Goal: Task Accomplishment & Management: Manage account settings

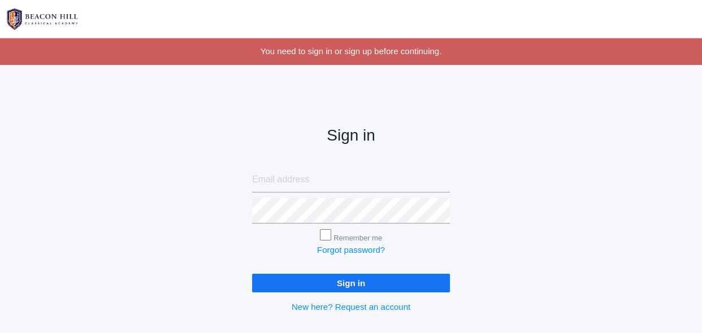
click at [374, 284] on input "Sign in" at bounding box center [351, 283] width 198 height 19
type input "l"
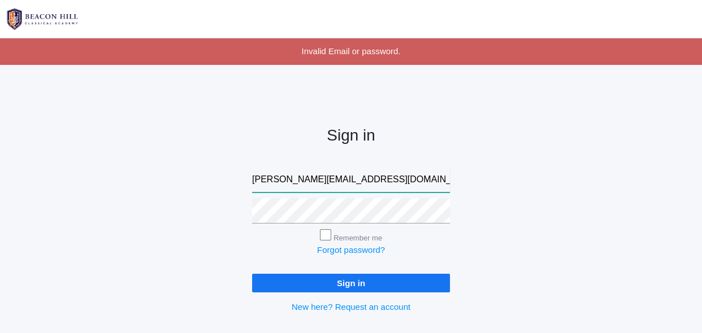
click at [410, 182] on input "emily@beaconhillclassical.org" at bounding box center [351, 179] width 198 height 25
type input "e"
type input "saltandlightcandleco04@yahoo.com"
click at [379, 284] on input "Sign in" at bounding box center [351, 283] width 198 height 19
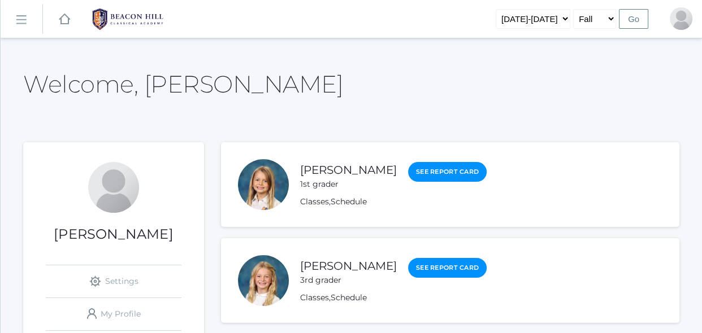
click at [194, 237] on h1 "Sarah Armstrong" at bounding box center [113, 234] width 181 height 15
click at [24, 19] on rect at bounding box center [21, 20] width 18 height 18
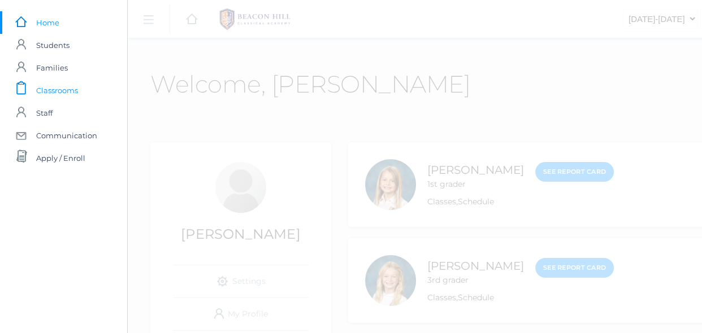
click at [46, 83] on span "Classrooms" at bounding box center [57, 90] width 42 height 23
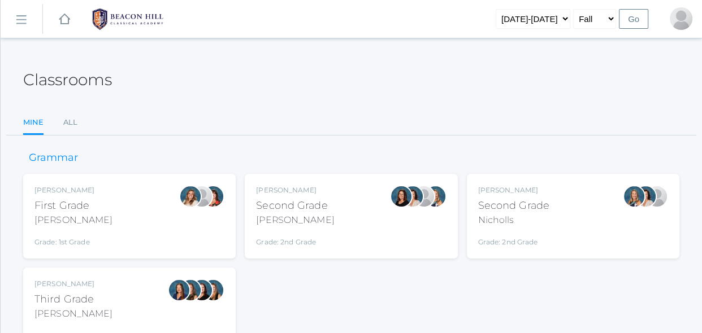
click at [299, 224] on div "Balli" at bounding box center [295, 221] width 78 height 14
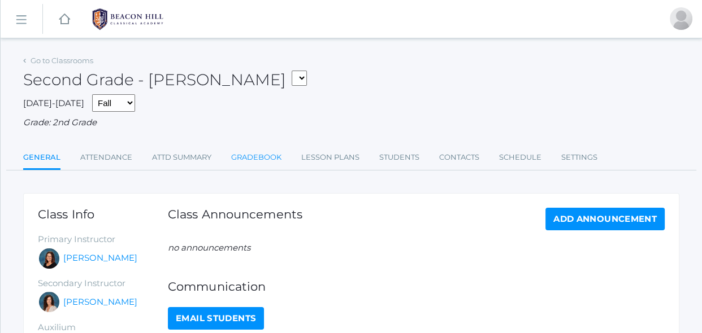
click at [271, 159] on link "Gradebook" at bounding box center [256, 157] width 50 height 23
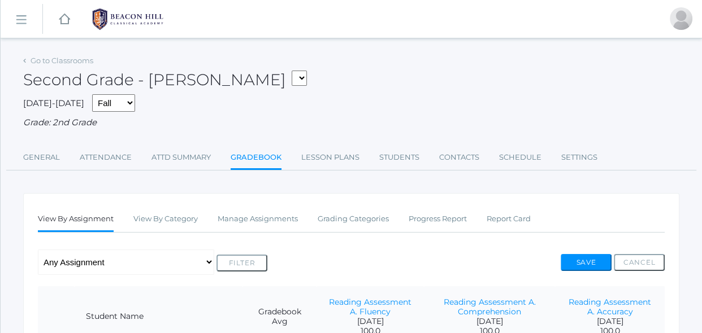
click at [343, 255] on div "Any Assignment Category: Reading - Reading Assessment A. Accuracy - Reading Ass…" at bounding box center [351, 262] width 626 height 25
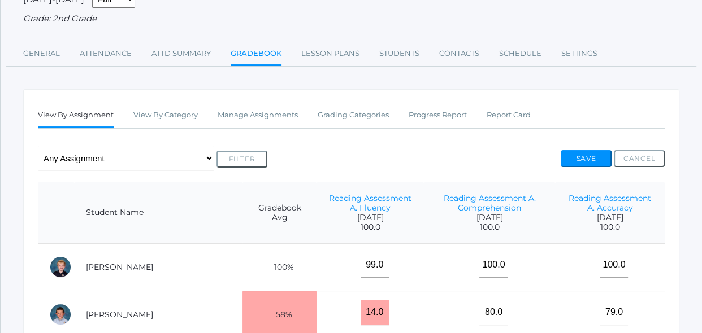
scroll to position [102, 0]
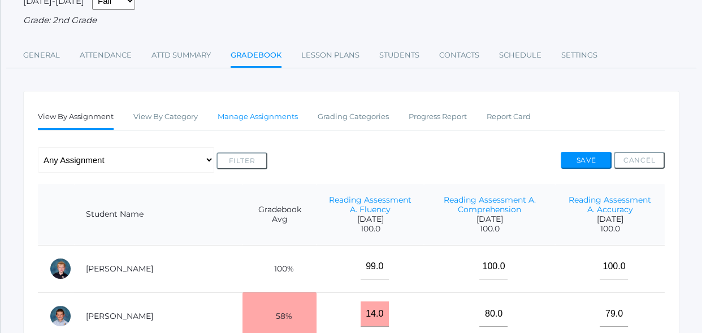
click at [284, 117] on link "Manage Assignments" at bounding box center [257, 117] width 80 height 23
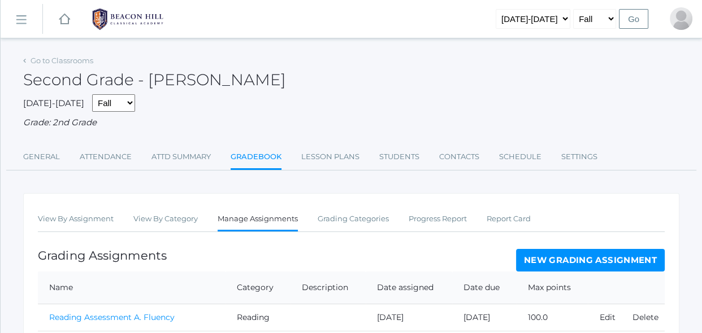
click at [450, 250] on div "Grading Assignments New Grading Assignment" at bounding box center [351, 260] width 626 height 23
click at [579, 263] on link "New Grading Assignment" at bounding box center [590, 260] width 149 height 23
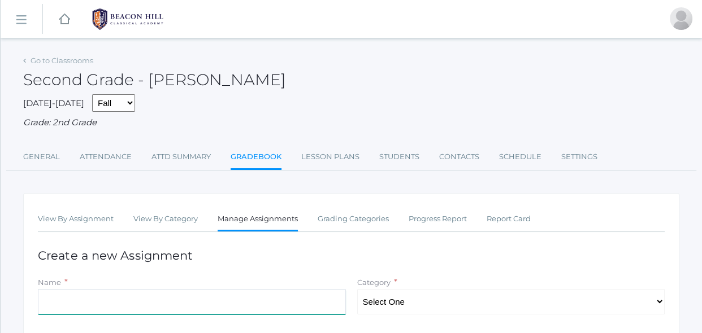
click at [255, 302] on input "Name" at bounding box center [192, 301] width 308 height 25
click at [398, 302] on select "Select One Reading Grammar Spelling and Phonics Composition Math" at bounding box center [511, 301] width 308 height 25
select select "1021"
click at [357, 289] on select "Select One Reading Grammar Spelling and Phonics Composition Math" at bounding box center [511, 301] width 308 height 25
click at [244, 307] on input "Name" at bounding box center [192, 301] width 308 height 25
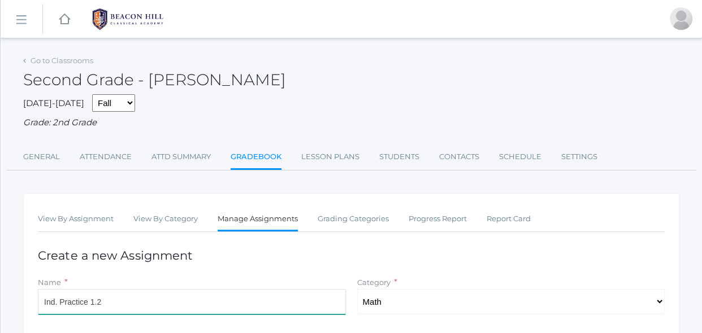
type input "Ind. Practice 1.2"
click at [530, 257] on h1 "Create a new Assignment" at bounding box center [351, 255] width 626 height 13
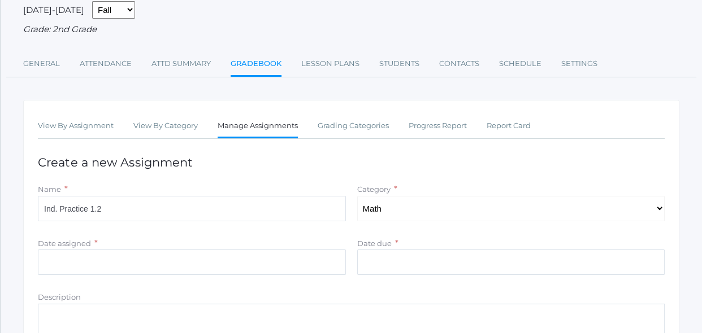
scroll to position [123, 0]
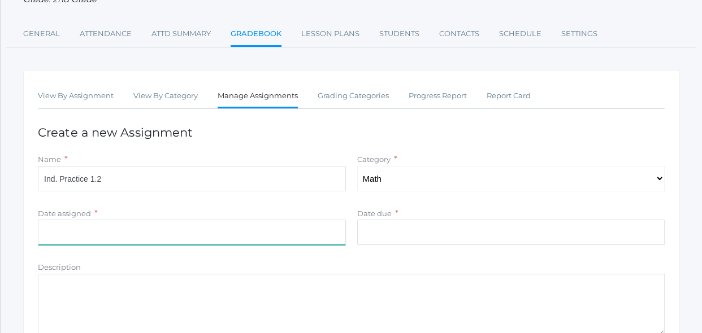
click at [327, 233] on input "Date assigned" at bounding box center [192, 232] width 308 height 25
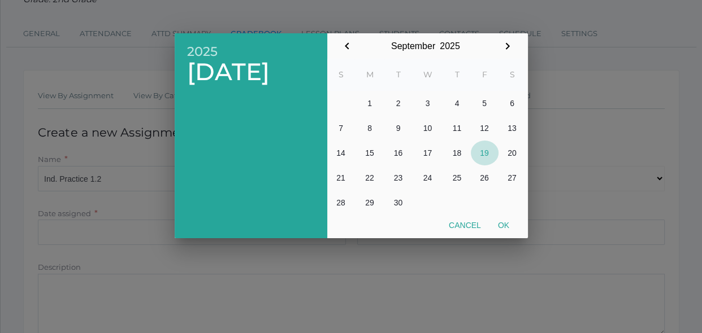
click at [483, 155] on button "19" at bounding box center [485, 153] width 28 height 25
click at [506, 231] on button "Ok" at bounding box center [503, 225] width 28 height 20
type input "[DATE]"
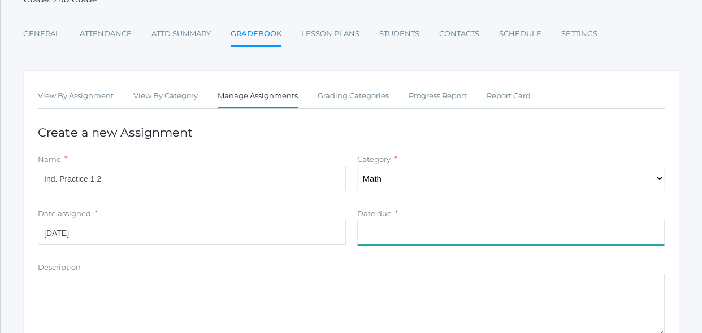
click at [482, 233] on input "Date due" at bounding box center [511, 232] width 308 height 25
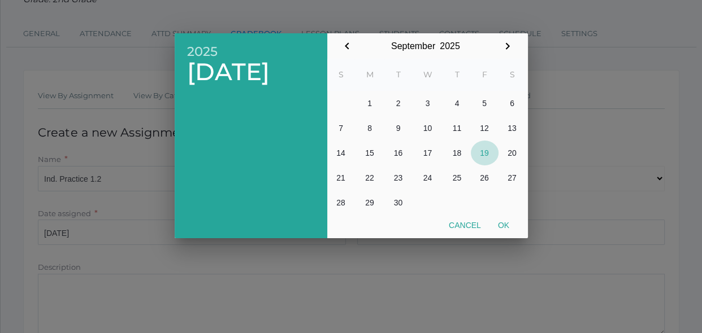
click at [478, 152] on button "19" at bounding box center [485, 153] width 28 height 25
click at [505, 226] on button "Ok" at bounding box center [503, 225] width 28 height 20
type input "[DATE]"
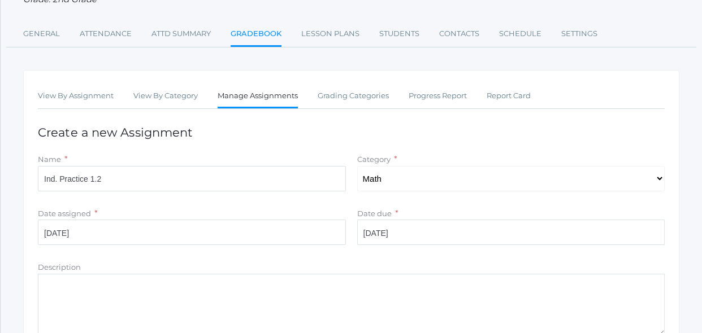
click at [479, 251] on form "Name * Ind. Practice 1.2 Category * Select One Reading Grammar Spelling and Pho…" at bounding box center [351, 286] width 626 height 267
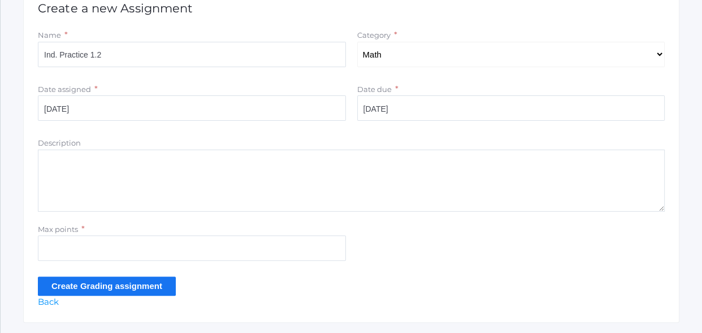
scroll to position [267, 0]
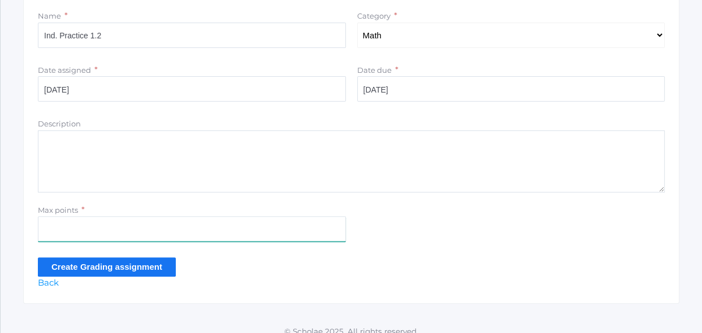
click at [294, 238] on input "Max points" at bounding box center [192, 228] width 308 height 25
type input "6"
click at [151, 265] on input "Create Grading assignment" at bounding box center [107, 267] width 138 height 19
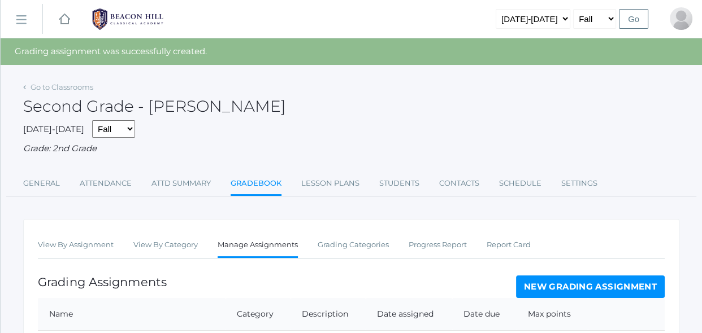
click at [373, 284] on div "Grading Assignments New Grading Assignment" at bounding box center [351, 287] width 626 height 23
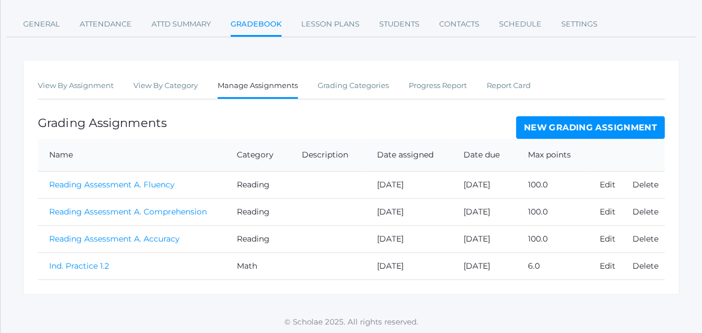
scroll to position [162, 0]
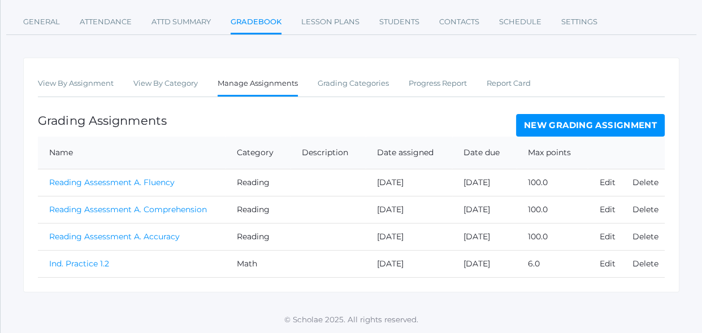
click at [98, 265] on link "Ind. Practice 1.2" at bounding box center [79, 264] width 60 height 10
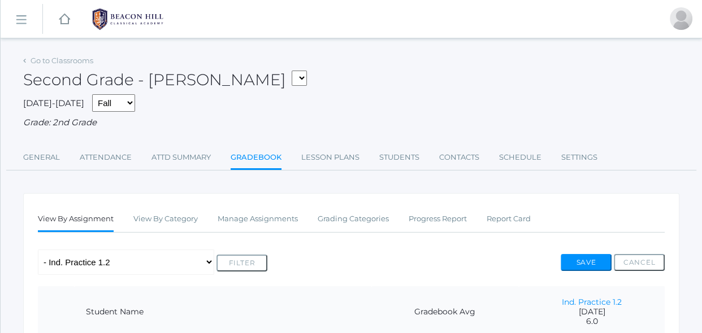
click at [484, 262] on div "Any Assignment Category: Math - Ind. Practice 1.2 Category: Reading - Reading A…" at bounding box center [351, 262] width 626 height 25
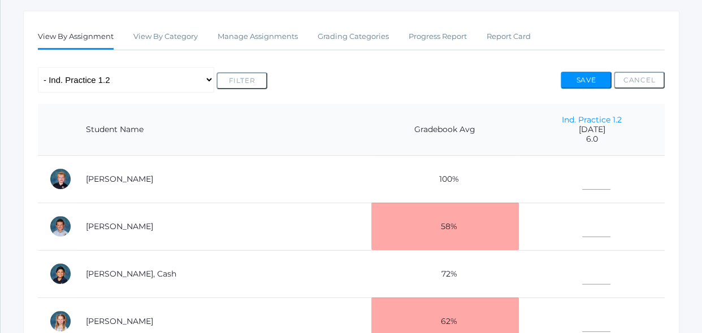
scroll to position [185, 0]
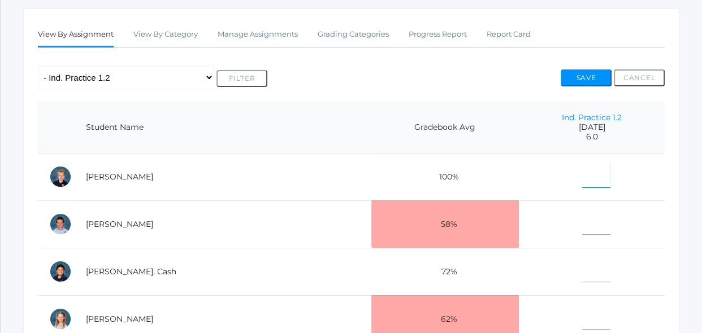
click at [591, 174] on input"] "text" at bounding box center [596, 174] width 28 height 25
type input"] "6"
type input"] "5"
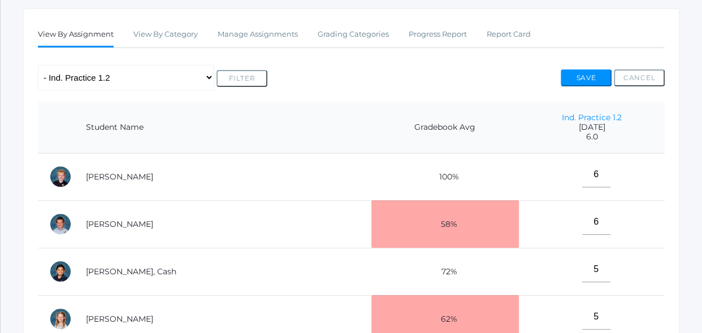
scroll to position [384, 0]
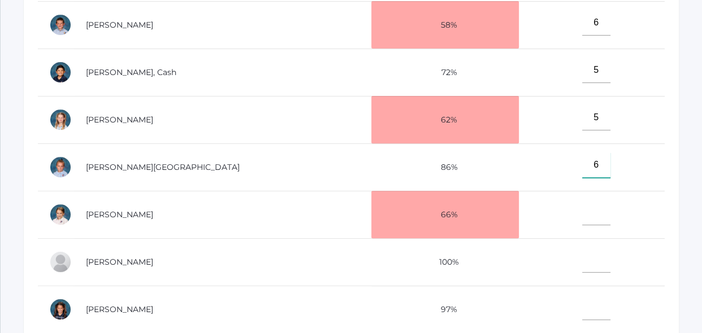
type input"] "6"
type input"] "5"
type input"] "6"
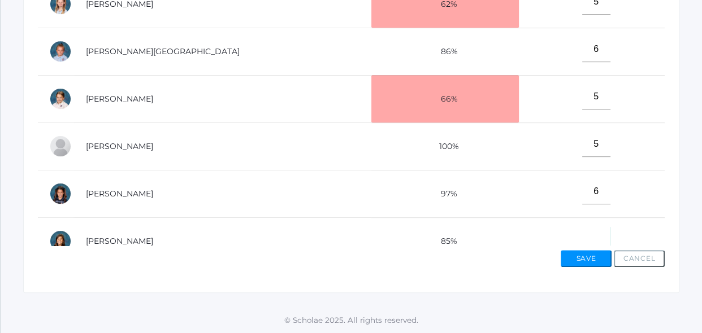
scroll to position [13, 0]
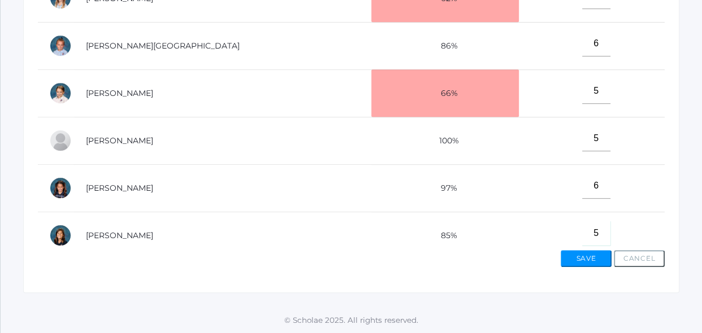
type input"] "5"
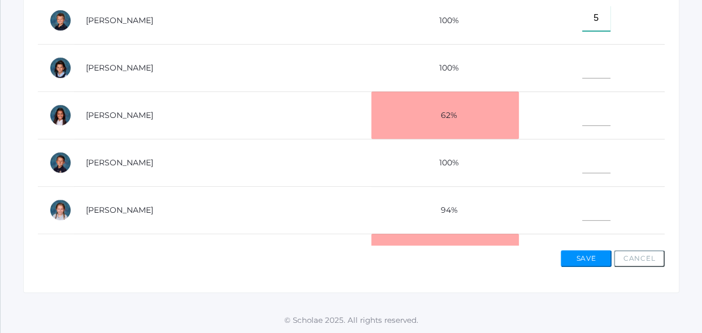
type input"] "5"
type input"] "1"
type input"] "6"
type input"] "4"
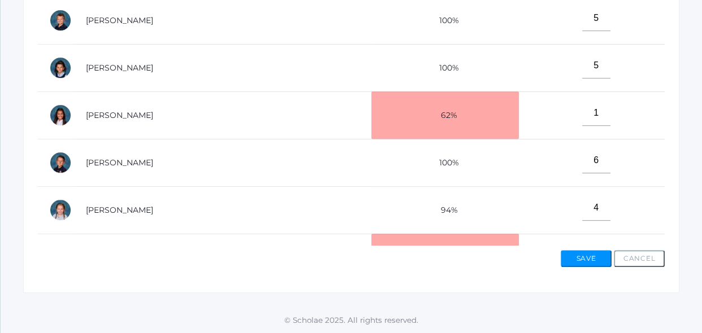
scroll to position [513, 0]
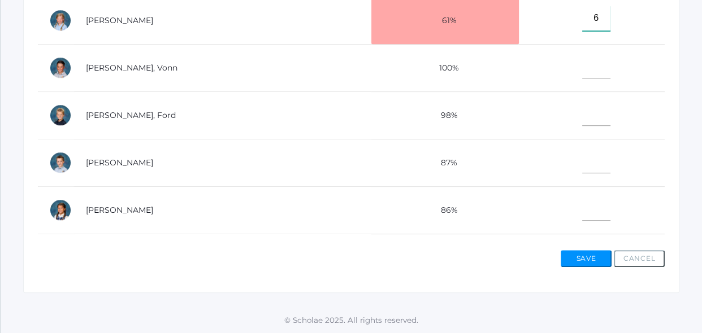
type input"] "6"
type input"] "5"
type input"] "4"
type input"] "5"
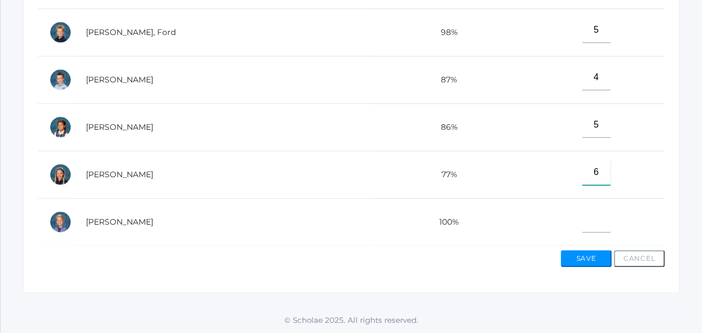
type input"] "6"
click at [580, 262] on button "Save" at bounding box center [585, 258] width 51 height 17
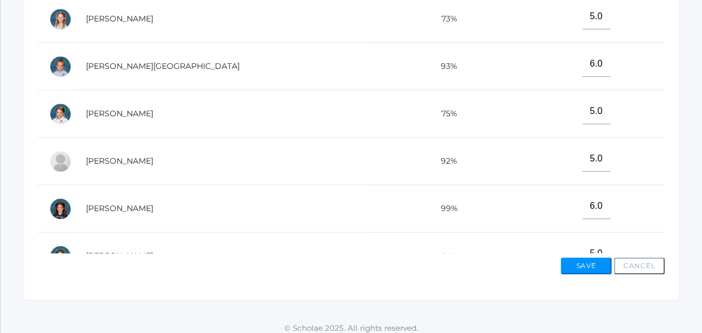
scroll to position [513, 0]
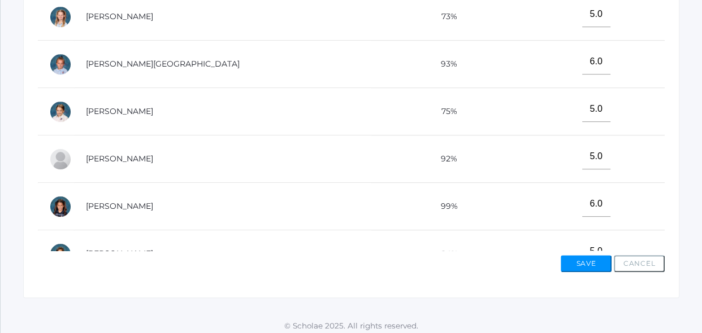
click at [665, 195] on div "View By Assignment View By Category Manage Assignments Grading Categories Progr…" at bounding box center [351, 2] width 656 height 593
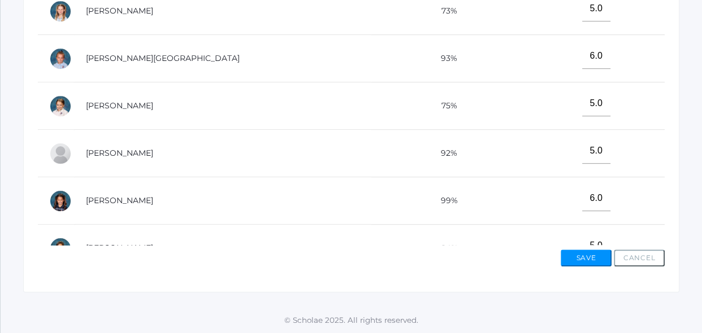
click at [624, 233] on td "5.0" at bounding box center [592, 248] width 146 height 47
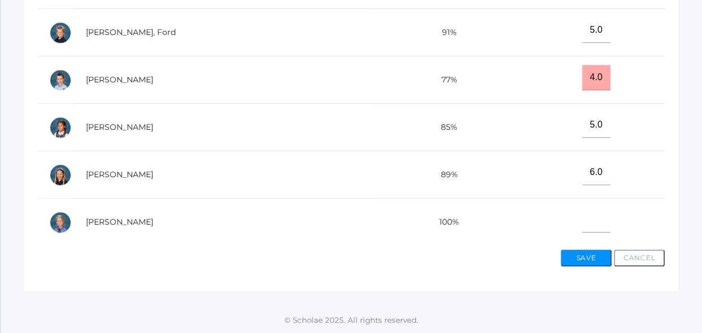
scroll to position [596, 0]
click at [581, 259] on button "Save" at bounding box center [585, 258] width 51 height 17
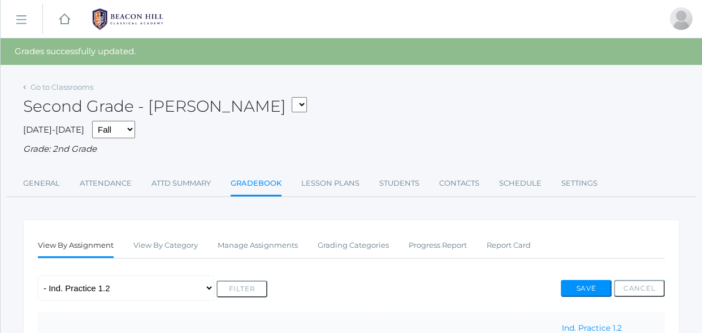
click at [456, 300] on div "Any Assignment Category: Math - Ind. Practice 1.2 Category: Reading - Reading A…" at bounding box center [351, 288] width 626 height 25
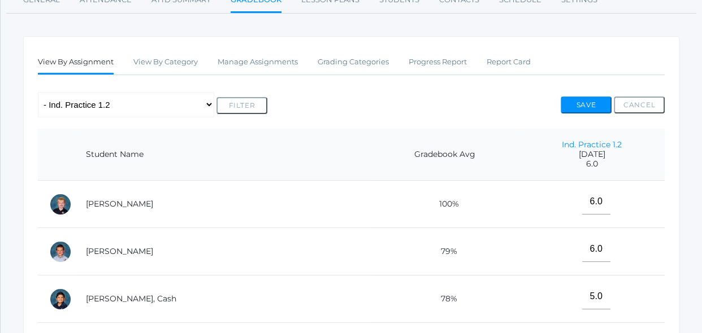
scroll to position [246, 0]
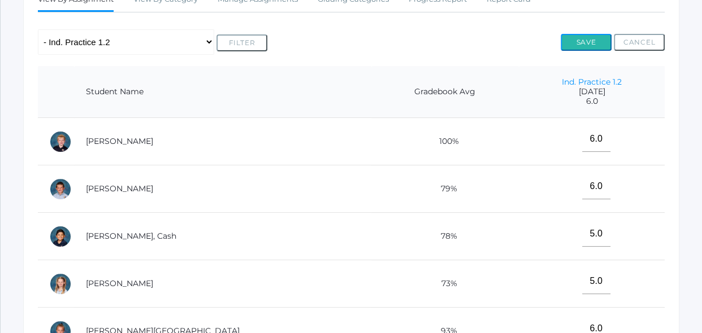
click at [574, 41] on button "Save" at bounding box center [585, 42] width 51 height 17
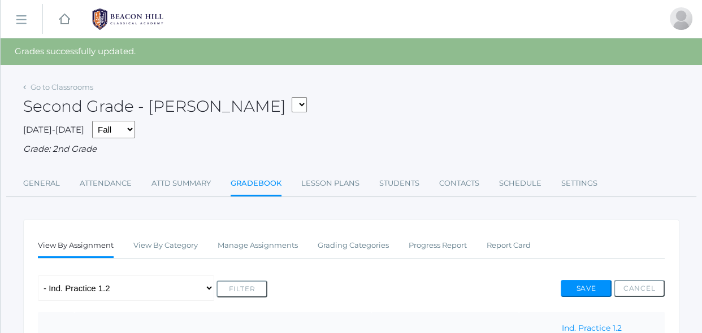
click at [291, 276] on div "Any Assignment Category: Math - Ind. Practice 1.2 Category: Reading - Reading A…" at bounding box center [351, 288] width 626 height 25
click at [285, 246] on link "Manage Assignments" at bounding box center [257, 245] width 80 height 23
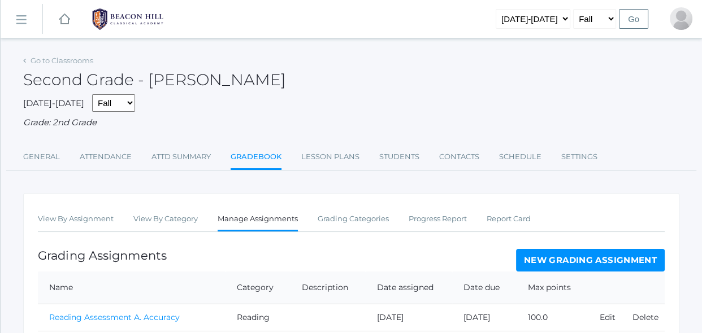
click at [577, 260] on link "New Grading Assignment" at bounding box center [590, 260] width 149 height 23
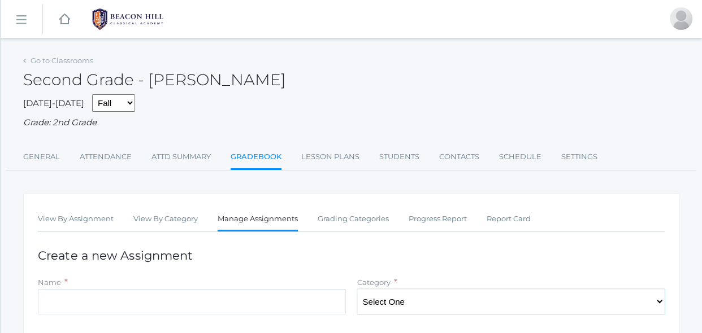
click at [428, 295] on select "Select One Reading Grammar Spelling and Phonics Composition Math" at bounding box center [511, 301] width 308 height 25
click at [427, 299] on select "Select One Reading Grammar Spelling and Phonics Composition Math" at bounding box center [511, 301] width 308 height 25
select select "1021"
click at [357, 289] on select "Select One Reading Grammar Spelling and Phonics Composition Math" at bounding box center [511, 301] width 308 height 25
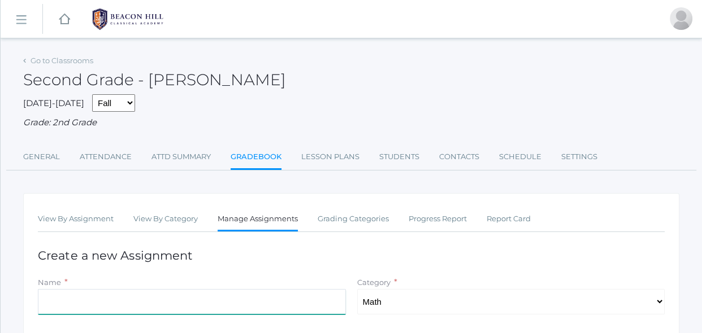
click at [334, 298] on input "Name" at bounding box center [192, 301] width 308 height 25
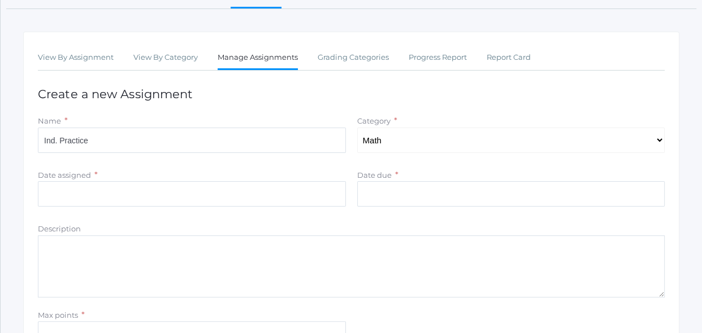
scroll to position [164, 0]
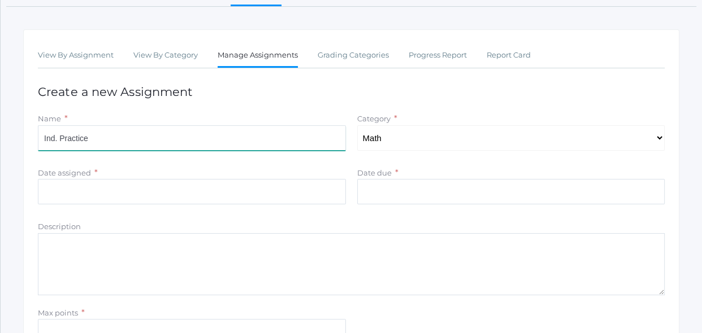
click at [131, 135] on input "Ind. Practice" at bounding box center [192, 137] width 308 height 25
type input "Ind. Practice 1.3"
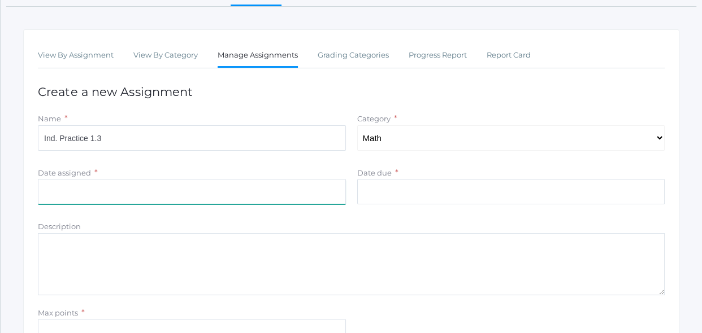
click at [114, 189] on input "Date assigned" at bounding box center [192, 191] width 308 height 25
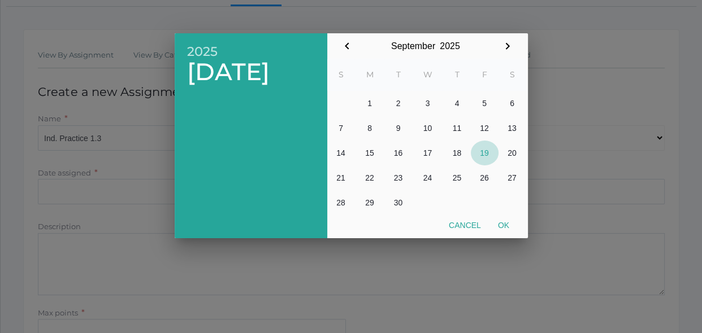
click at [480, 149] on button "19" at bounding box center [485, 153] width 28 height 25
click at [502, 221] on button "Ok" at bounding box center [503, 225] width 28 height 20
type input "[DATE]"
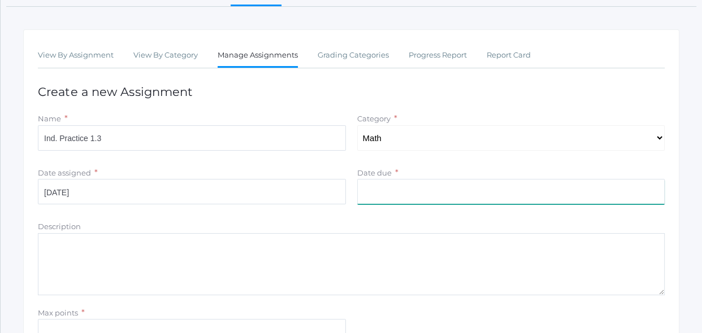
click at [452, 179] on input "Date due" at bounding box center [511, 191] width 308 height 25
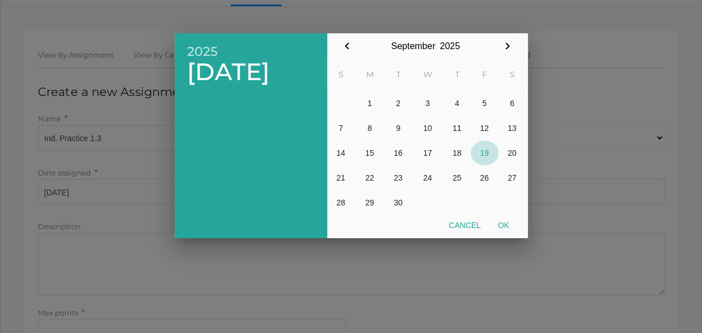
click at [485, 159] on button "19" at bounding box center [485, 153] width 28 height 25
click at [507, 226] on button "Ok" at bounding box center [503, 225] width 28 height 20
type input "[DATE]"
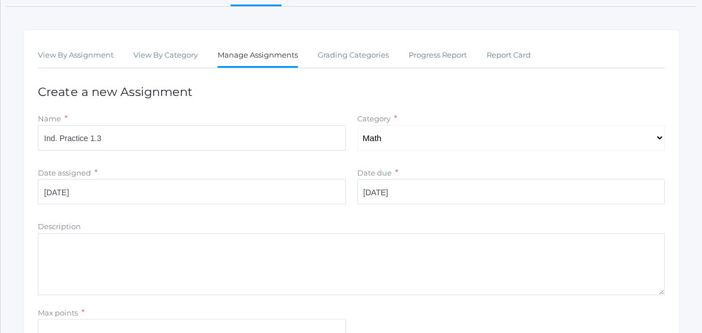
click at [125, 333] on input "Max points" at bounding box center [192, 331] width 308 height 25
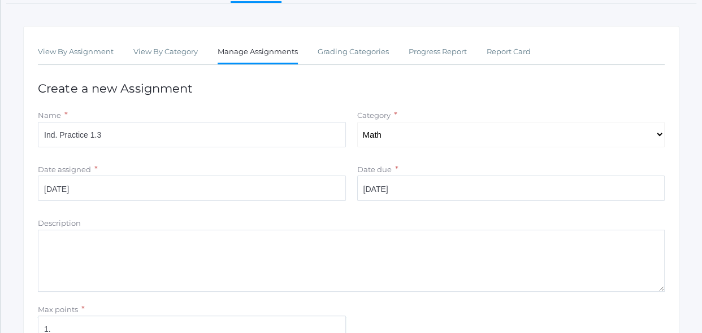
type input "1"
type input "9"
click at [251, 268] on textarea "Description" at bounding box center [351, 261] width 626 height 62
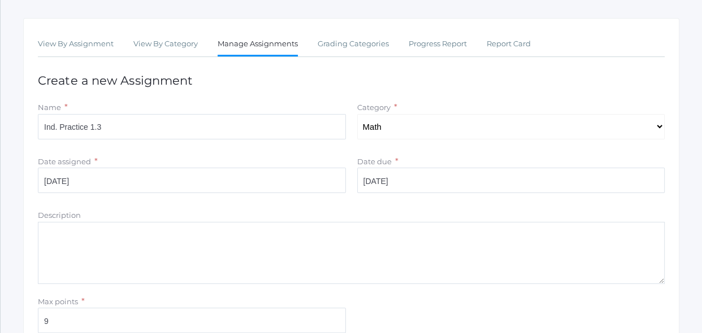
scroll to position [278, 0]
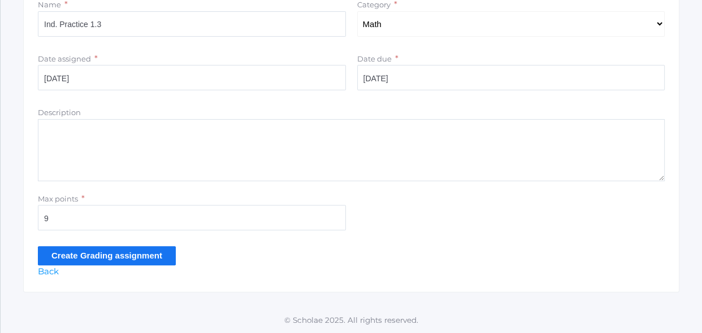
click at [156, 254] on input "Create Grading assignment" at bounding box center [107, 255] width 138 height 19
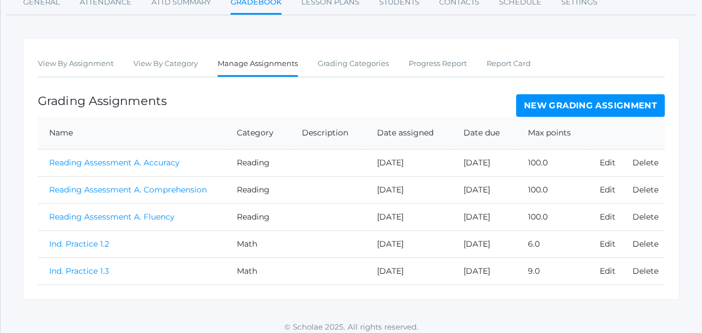
scroll to position [188, 0]
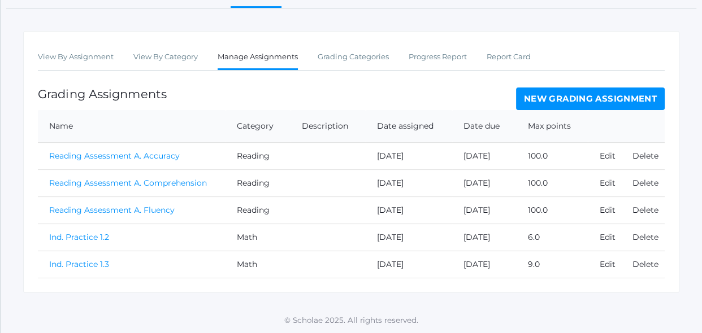
click at [81, 263] on link "Ind. Practice 1.3" at bounding box center [79, 264] width 60 height 10
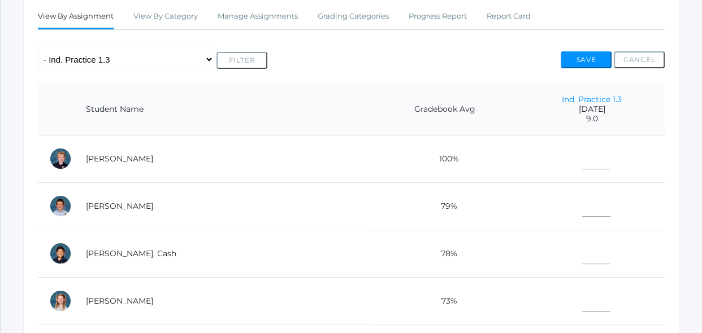
scroll to position [205, 0]
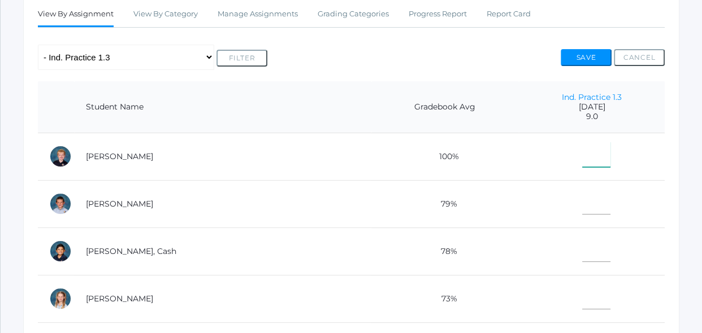
click at [582, 153] on input"] "text" at bounding box center [596, 154] width 28 height 25
type input"] "8"
type input"] "6"
type input"] "7"
type input"] "9"
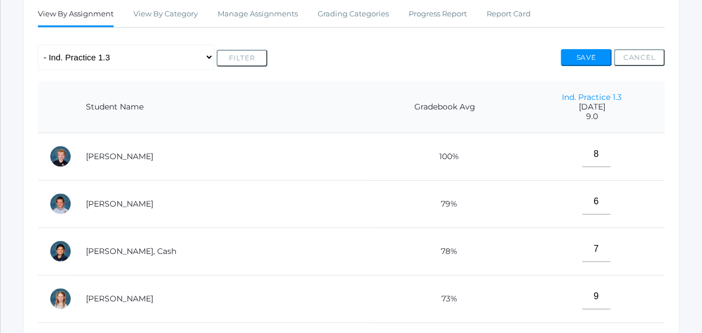
scroll to position [384, 0]
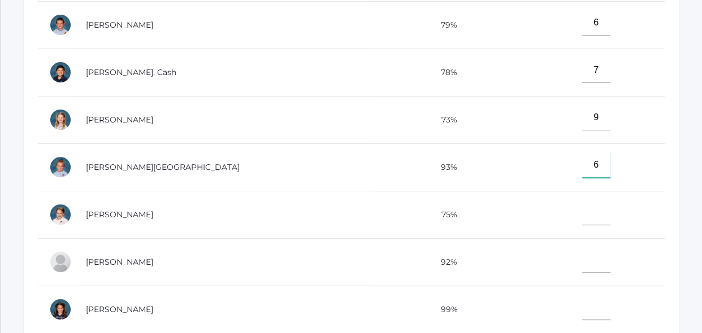
type input"] "6"
type input"] "9"
type input"] "8"
type input"] "9"
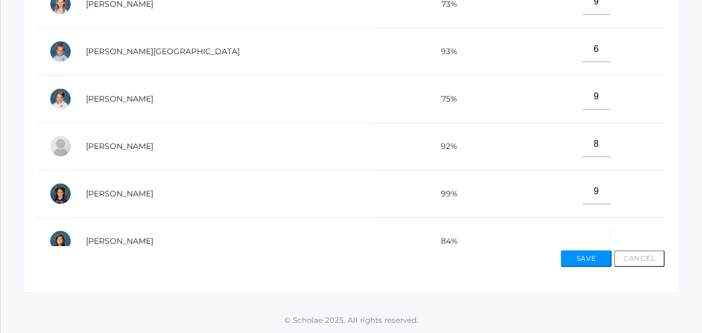
scroll to position [13, 0]
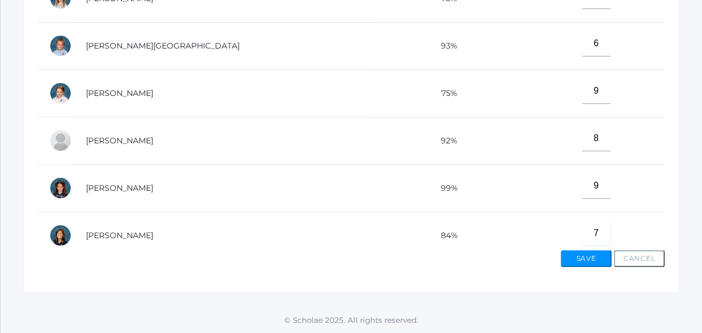
type input"] "7"
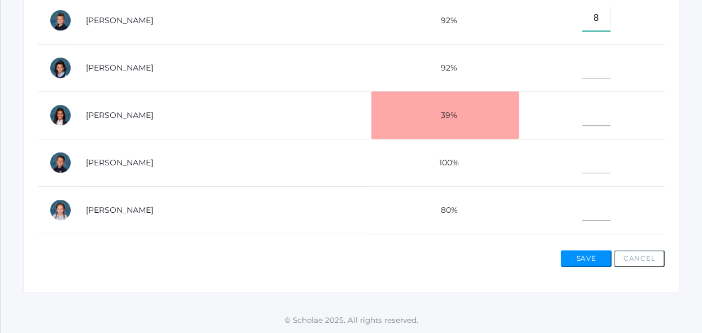
type input"] "8"
type input"] "9"
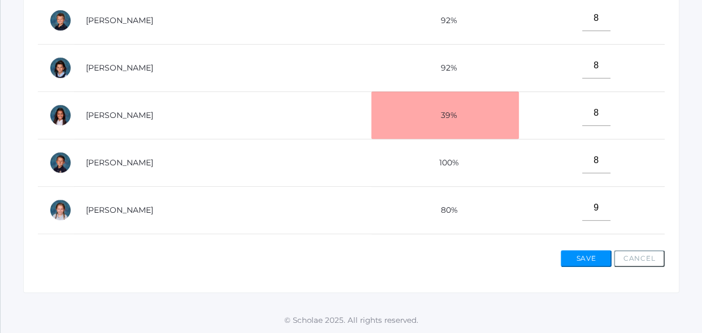
scroll to position [513, 0]
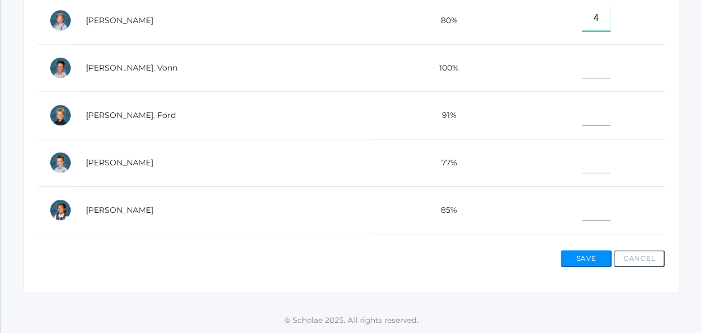
type input"] "4"
type input"] "8"
type input"] "9"
type input"] "6"
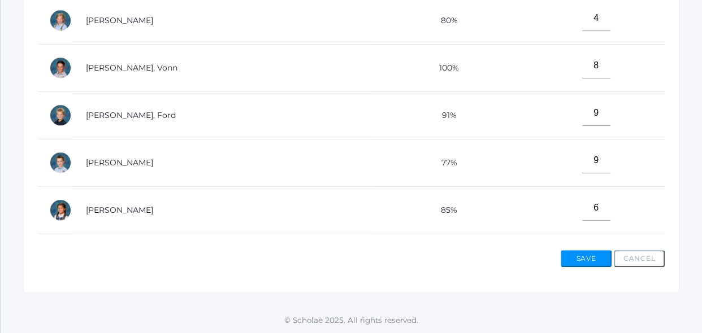
scroll to position [596, 0]
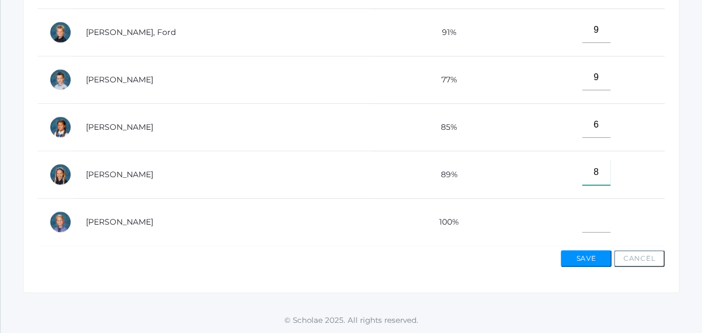
type input"] "8"
type input"] "7"
click at [600, 254] on button "Save" at bounding box center [585, 258] width 51 height 17
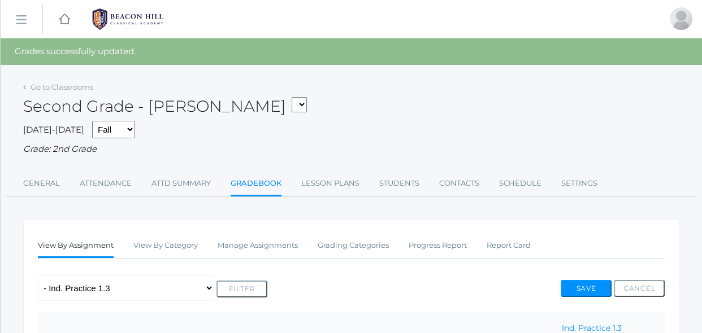
click at [560, 276] on div "Any Assignment Category: Math - Ind. Practice 1.2 - Ind. Practice 1.3 Category:…" at bounding box center [351, 288] width 626 height 25
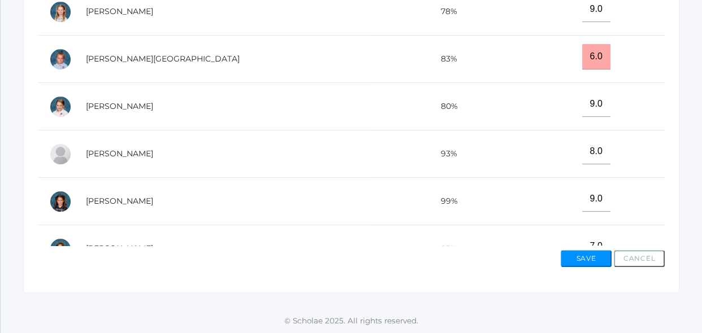
scroll to position [519, 0]
click at [628, 230] on td "7.0" at bounding box center [592, 248] width 146 height 47
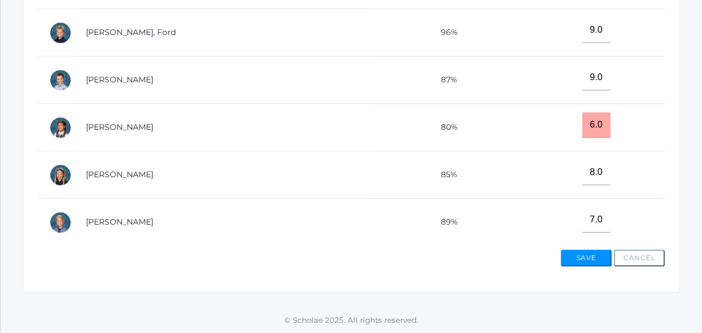
scroll to position [596, 0]
click at [575, 264] on button "Save" at bounding box center [585, 258] width 51 height 17
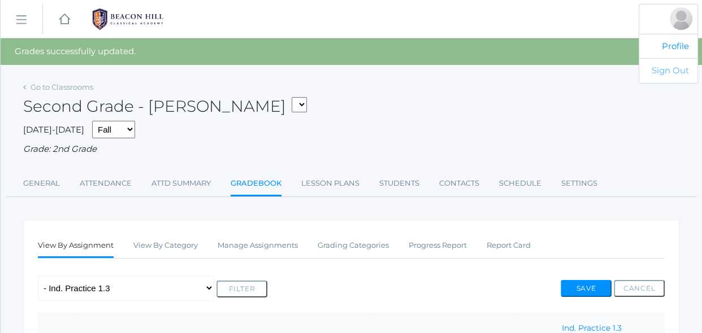
click at [672, 71] on link "Sign Out" at bounding box center [668, 70] width 58 height 25
